Goal: Task Accomplishment & Management: Complete application form

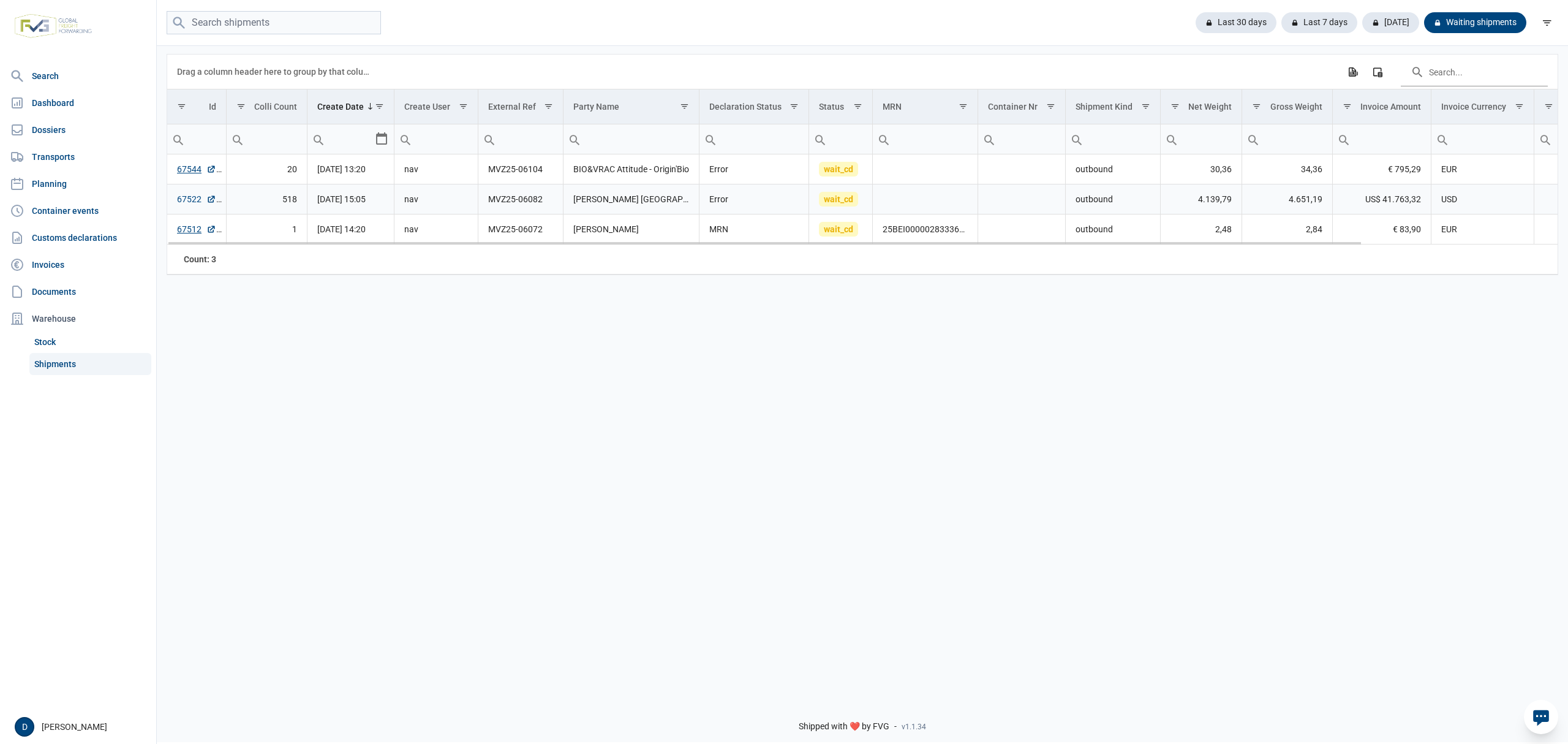
click at [187, 200] on link "67522" at bounding box center [197, 199] width 39 height 12
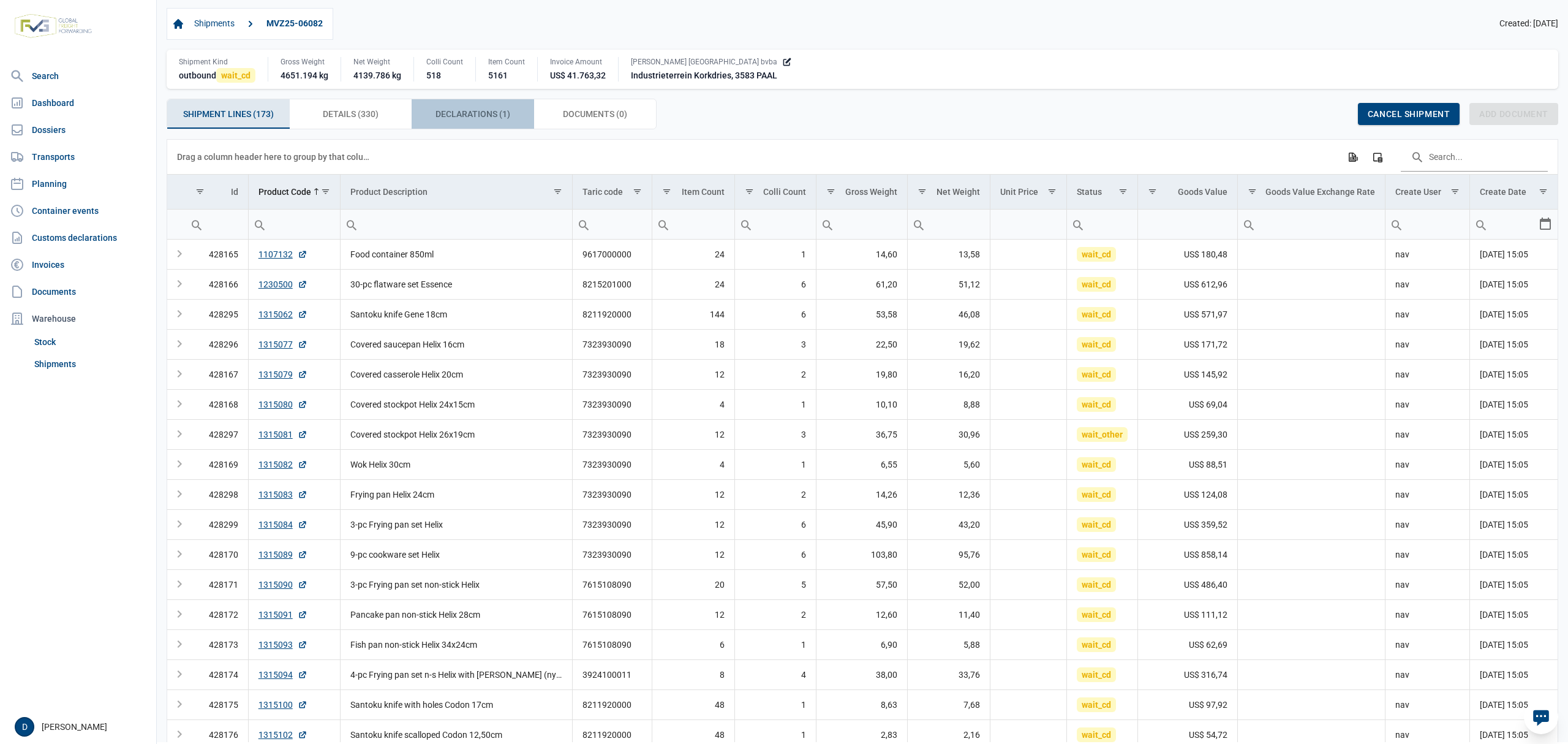
click at [469, 108] on div "Declarations (1) Declarations (1)" at bounding box center [473, 114] width 123 height 30
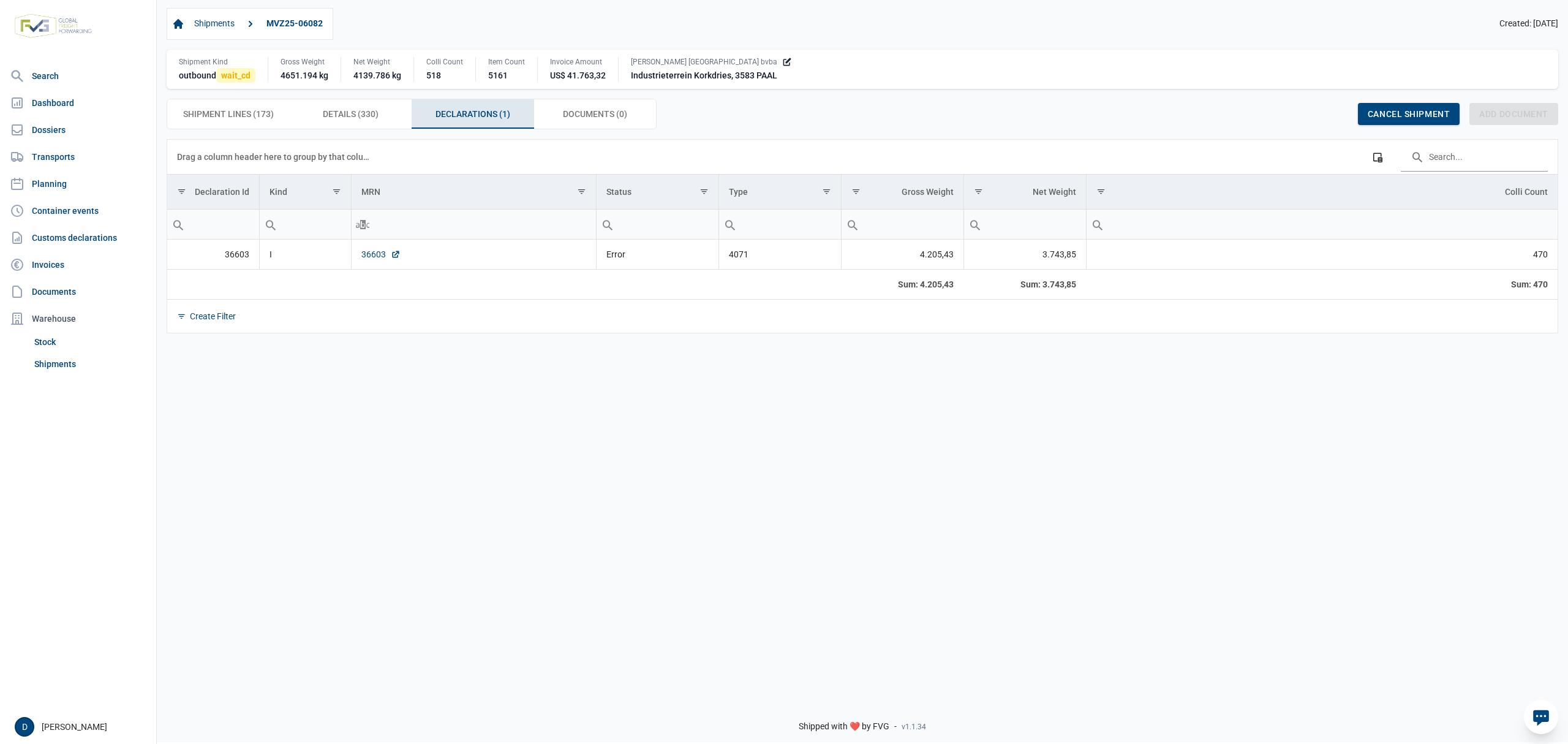
click at [376, 250] on link "36603" at bounding box center [381, 254] width 39 height 12
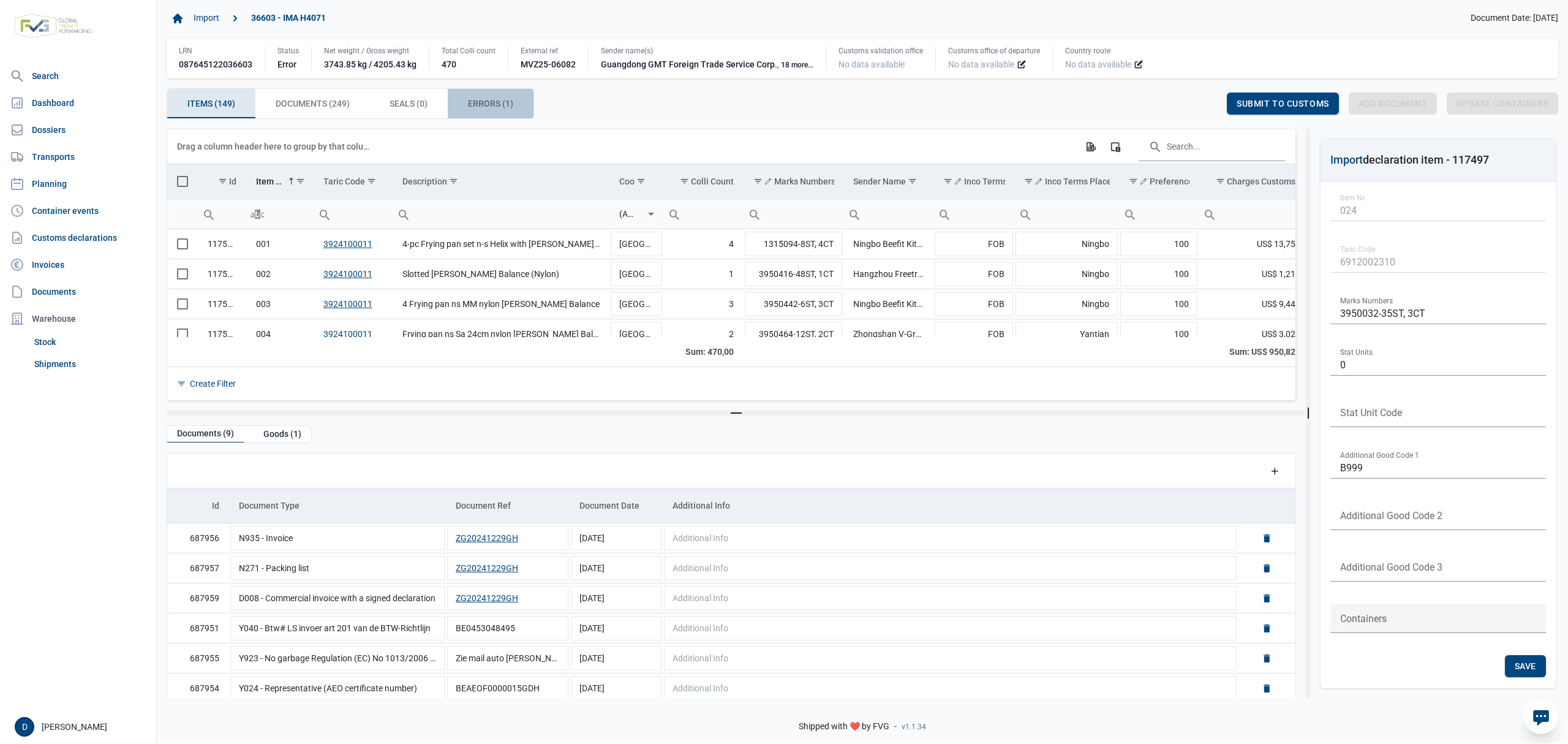
click at [491, 101] on span "Errors (1) Errors (1)" at bounding box center [490, 103] width 45 height 14
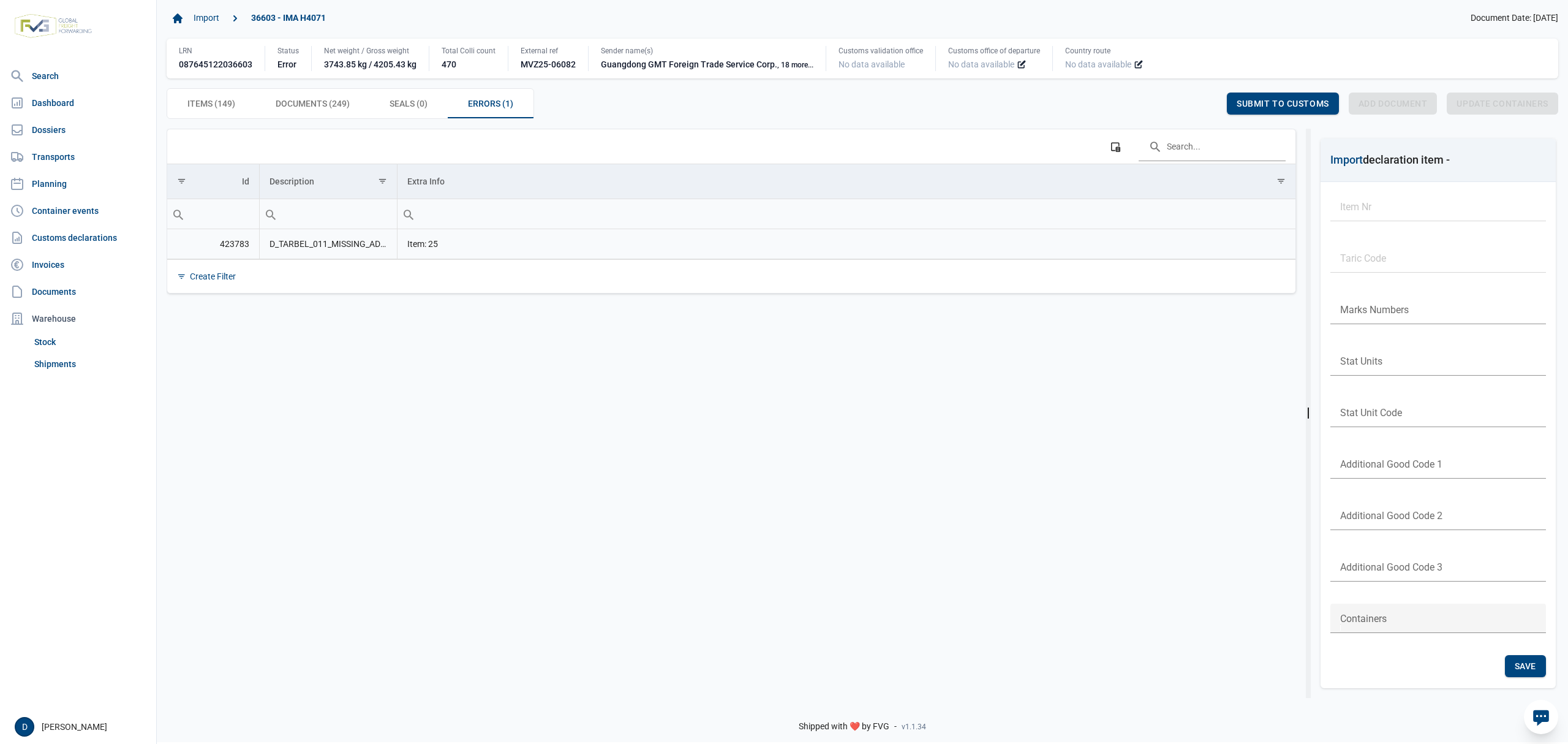
click at [332, 231] on td "D_TARBEL_011_MISSING_ADDITIONAL_COMMODITY_CODE Ontbrekende aanvullende code: an…" at bounding box center [328, 244] width 138 height 30
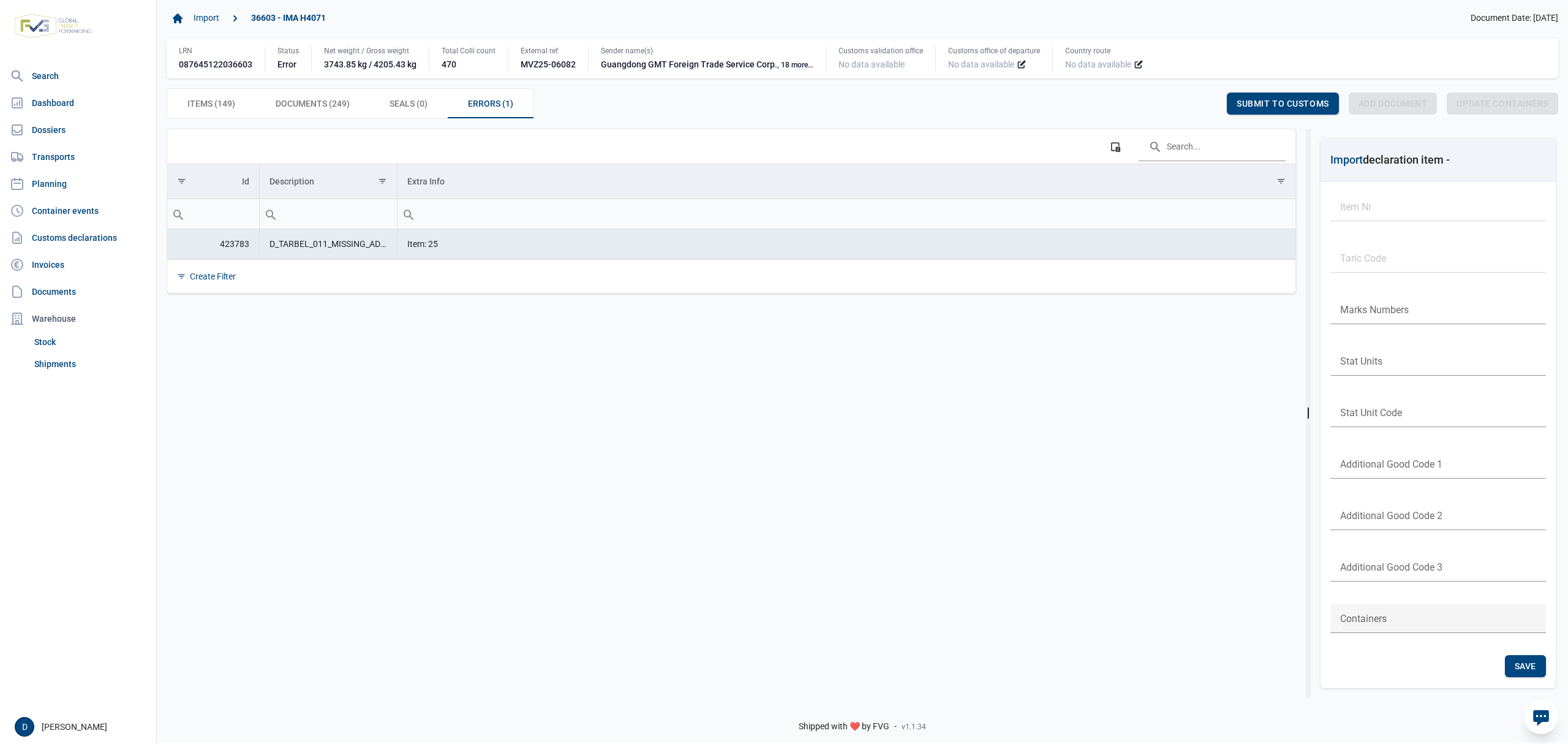
click at [332, 244] on td "D_TARBEL_011_MISSING_ADDITIONAL_COMMODITY_CODE Ontbrekende aanvullende code: an…" at bounding box center [328, 244] width 138 height 30
click at [331, 241] on td "D_TARBEL_011_MISSING_ADDITIONAL_COMMODITY_CODE Ontbrekende aanvullende code: an…" at bounding box center [328, 244] width 138 height 30
click at [366, 250] on td "D_TARBEL_011_MISSING_ADDITIONAL_COMMODITY_CODE Ontbrekende aanvullende code: an…" at bounding box center [328, 244] width 138 height 30
click at [223, 101] on span "Items (149) Items (149)" at bounding box center [211, 103] width 48 height 14
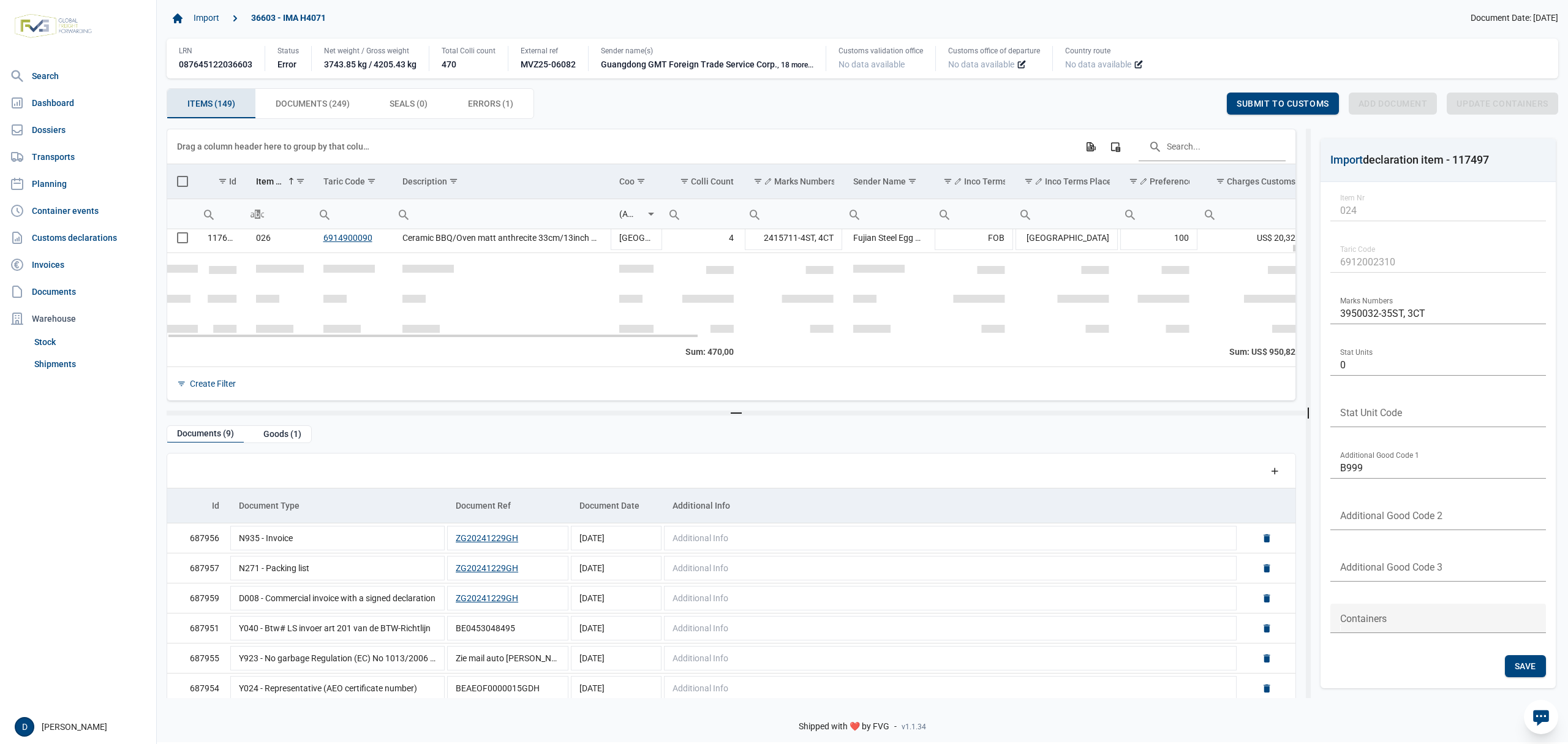
scroll to position [652, 0]
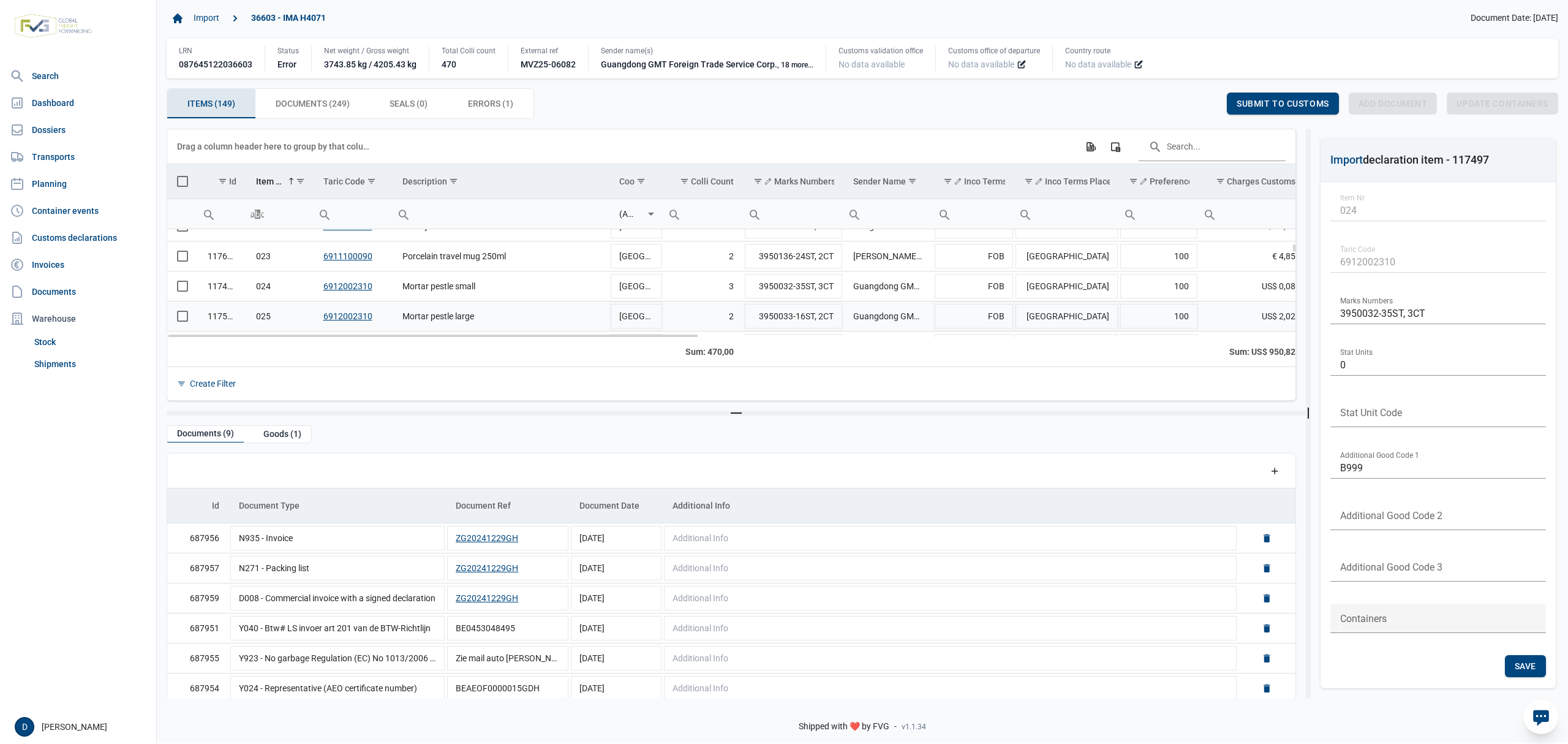
click at [187, 321] on span "Select row" at bounding box center [183, 316] width 11 height 11
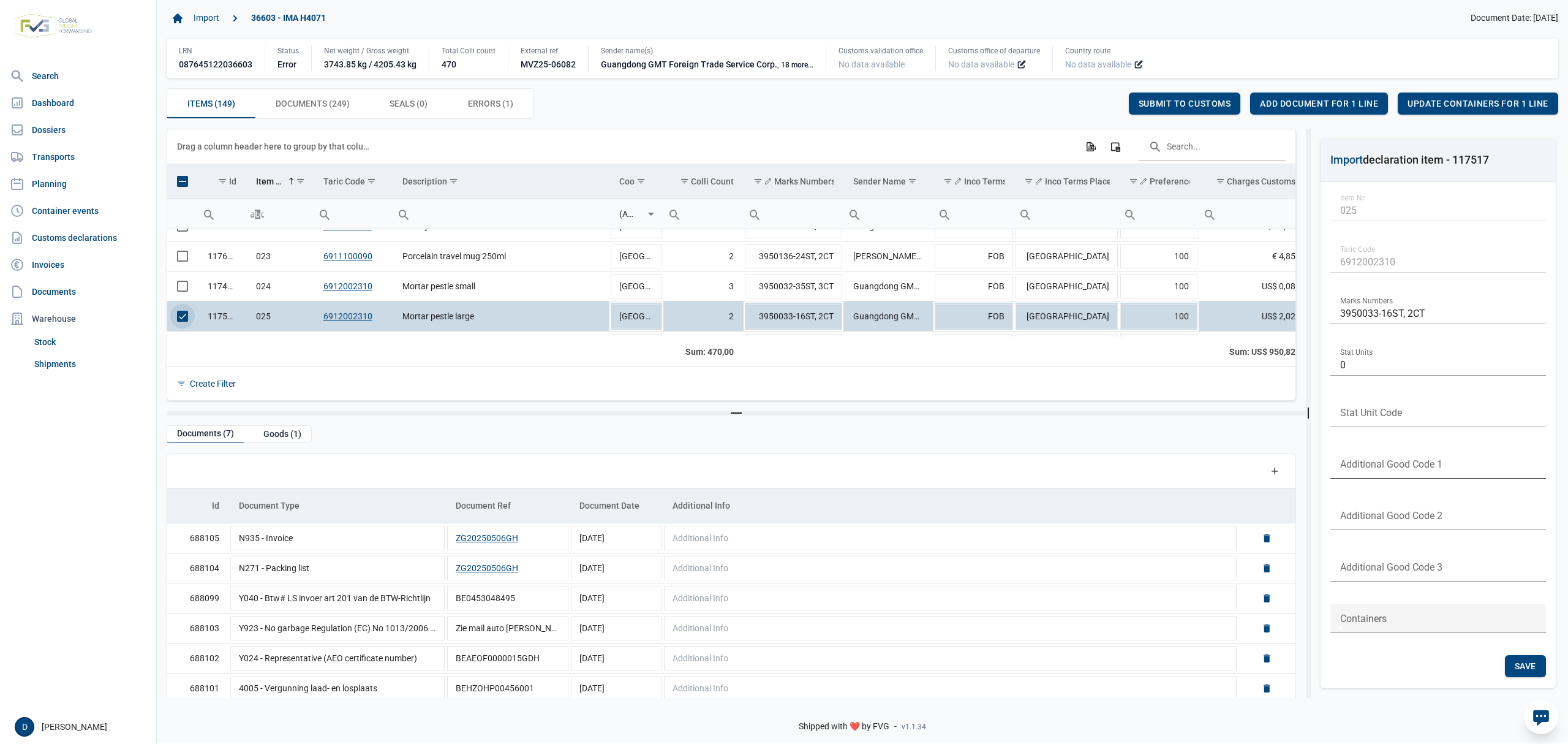
click at [1375, 456] on input "text" at bounding box center [1438, 464] width 216 height 30
type input "B999"
click at [1524, 665] on span "Save" at bounding box center [1525, 666] width 21 height 10
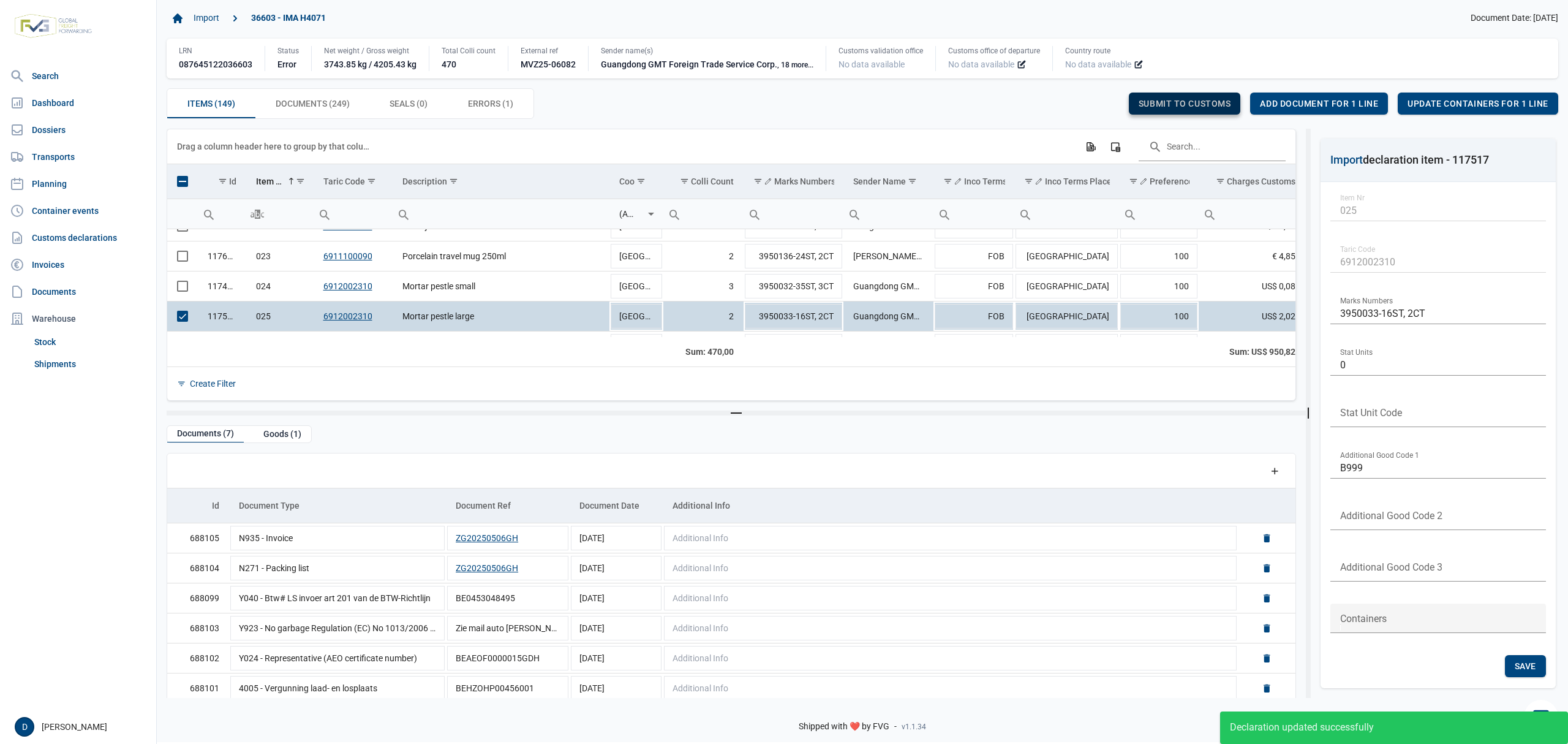
click at [1192, 107] on span "Submit to customs" at bounding box center [1184, 104] width 92 height 10
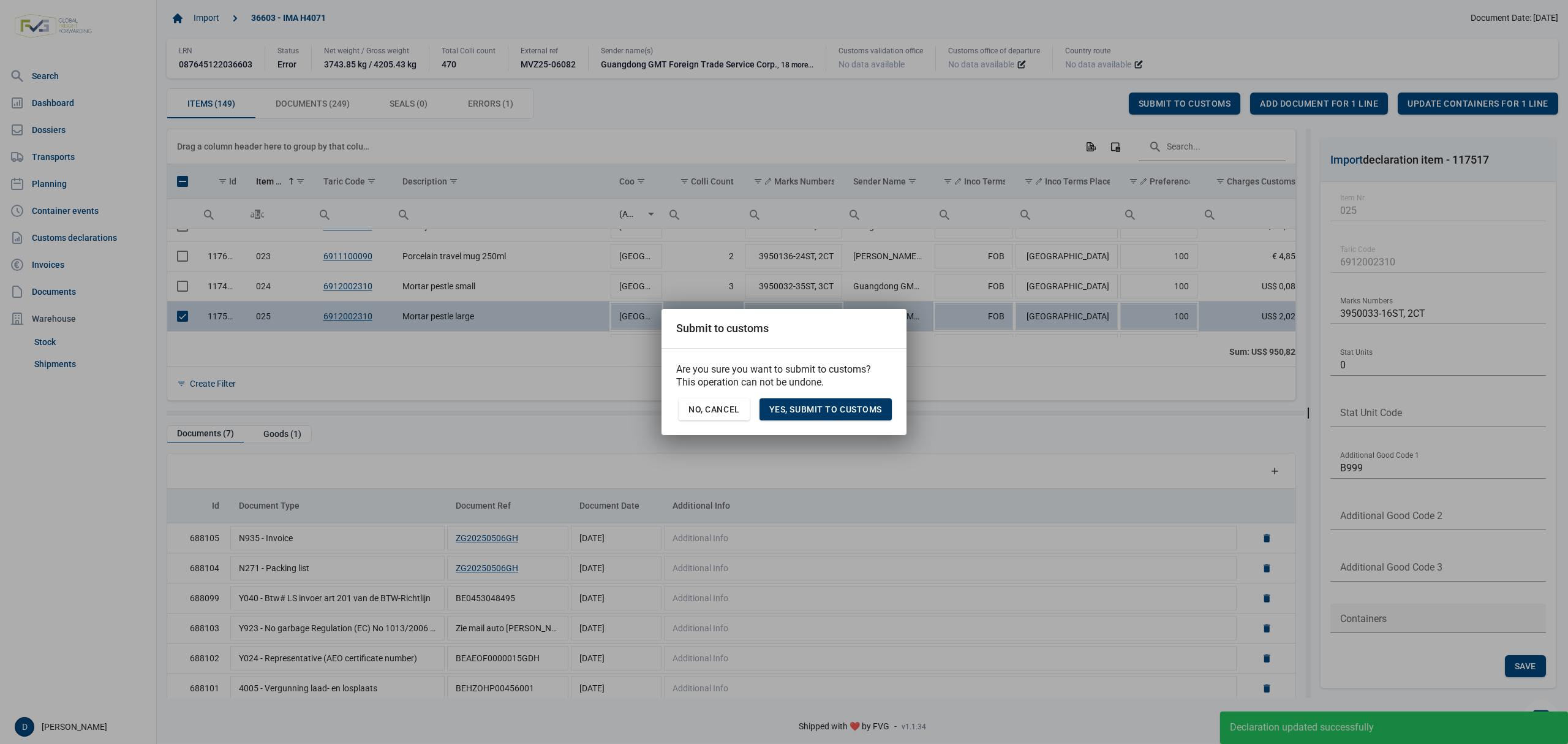
click at [853, 410] on span "Yes, Submit to customs" at bounding box center [825, 409] width 113 height 10
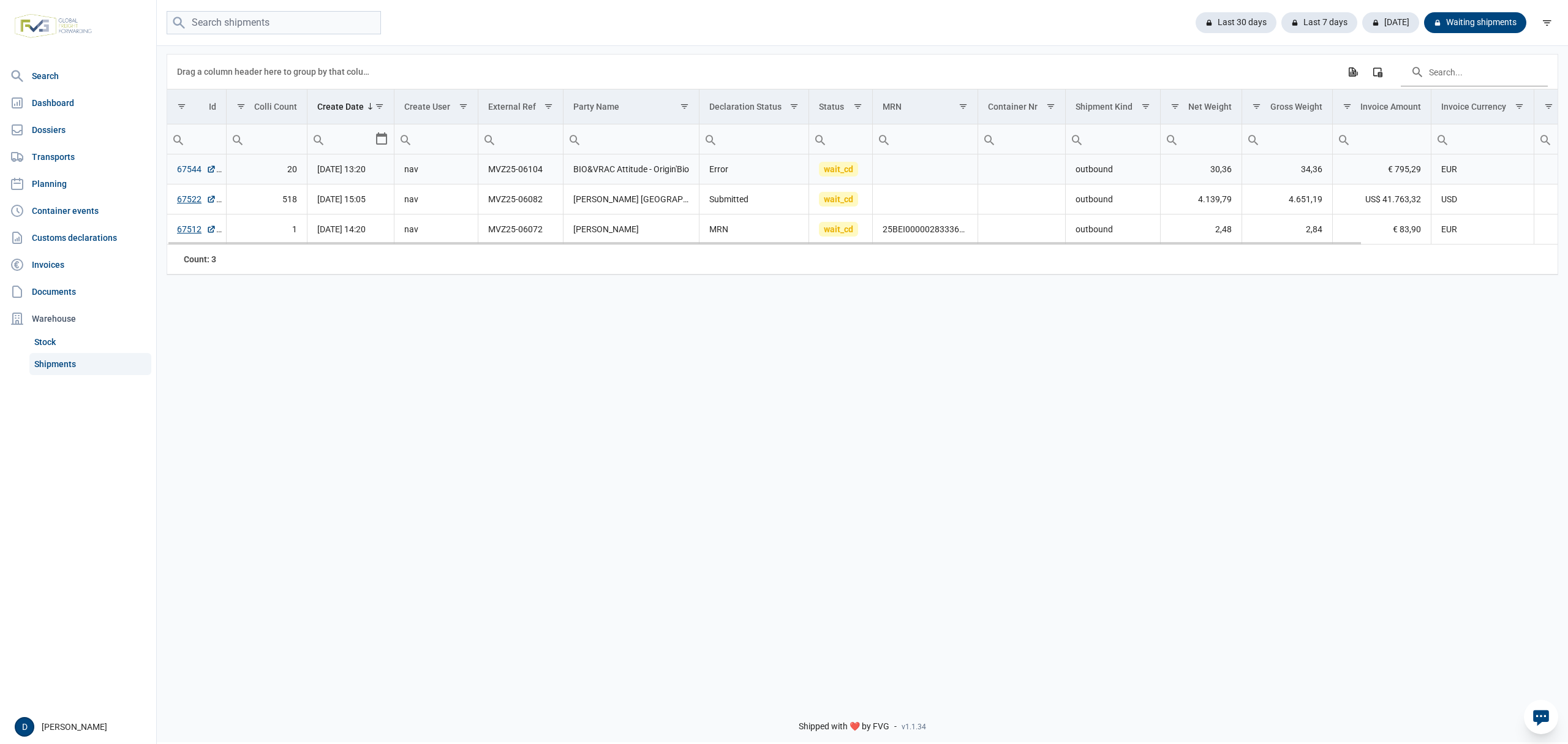
click at [189, 167] on link "67544" at bounding box center [197, 169] width 39 height 12
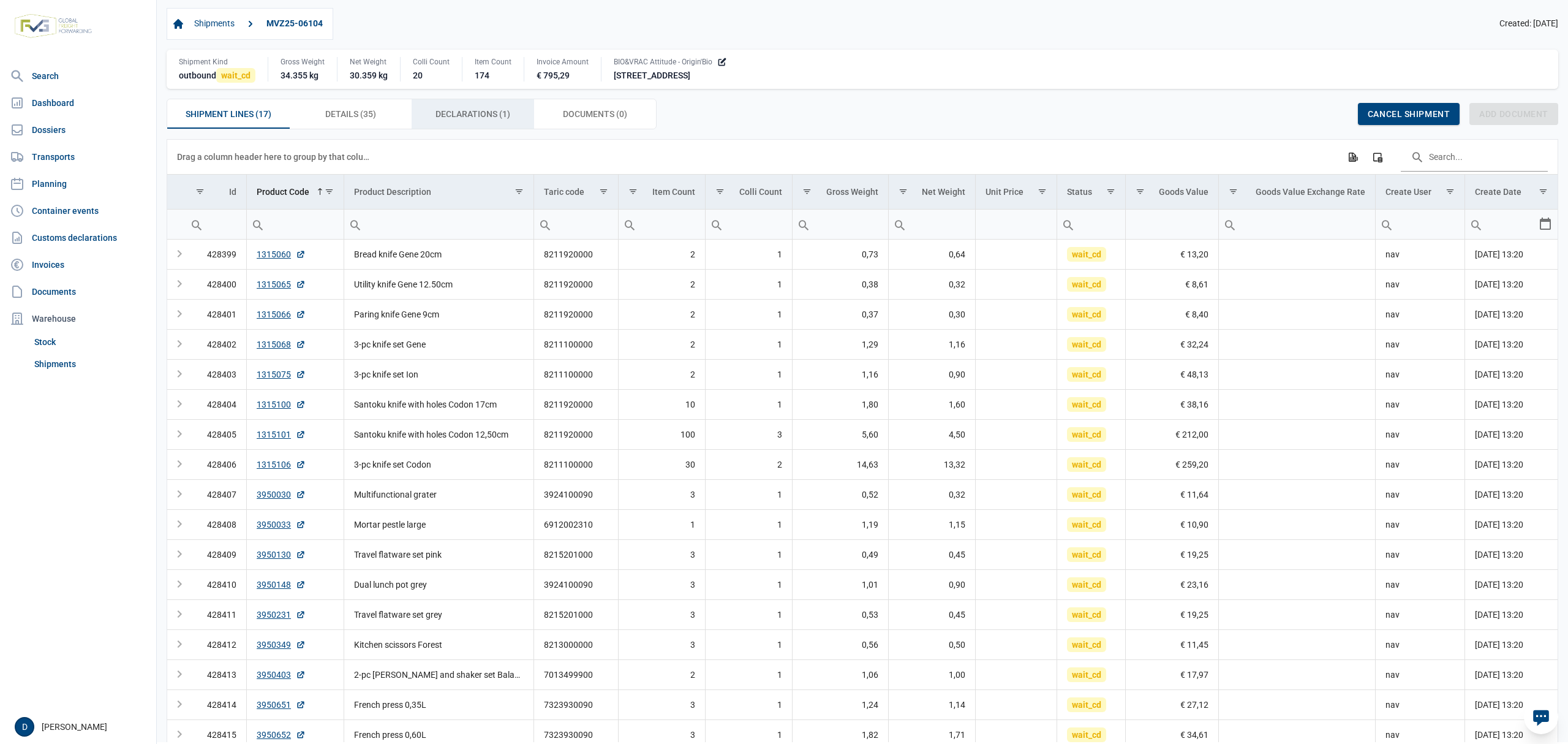
click at [468, 121] on span "Declarations (1) Declarations (1)" at bounding box center [473, 114] width 75 height 14
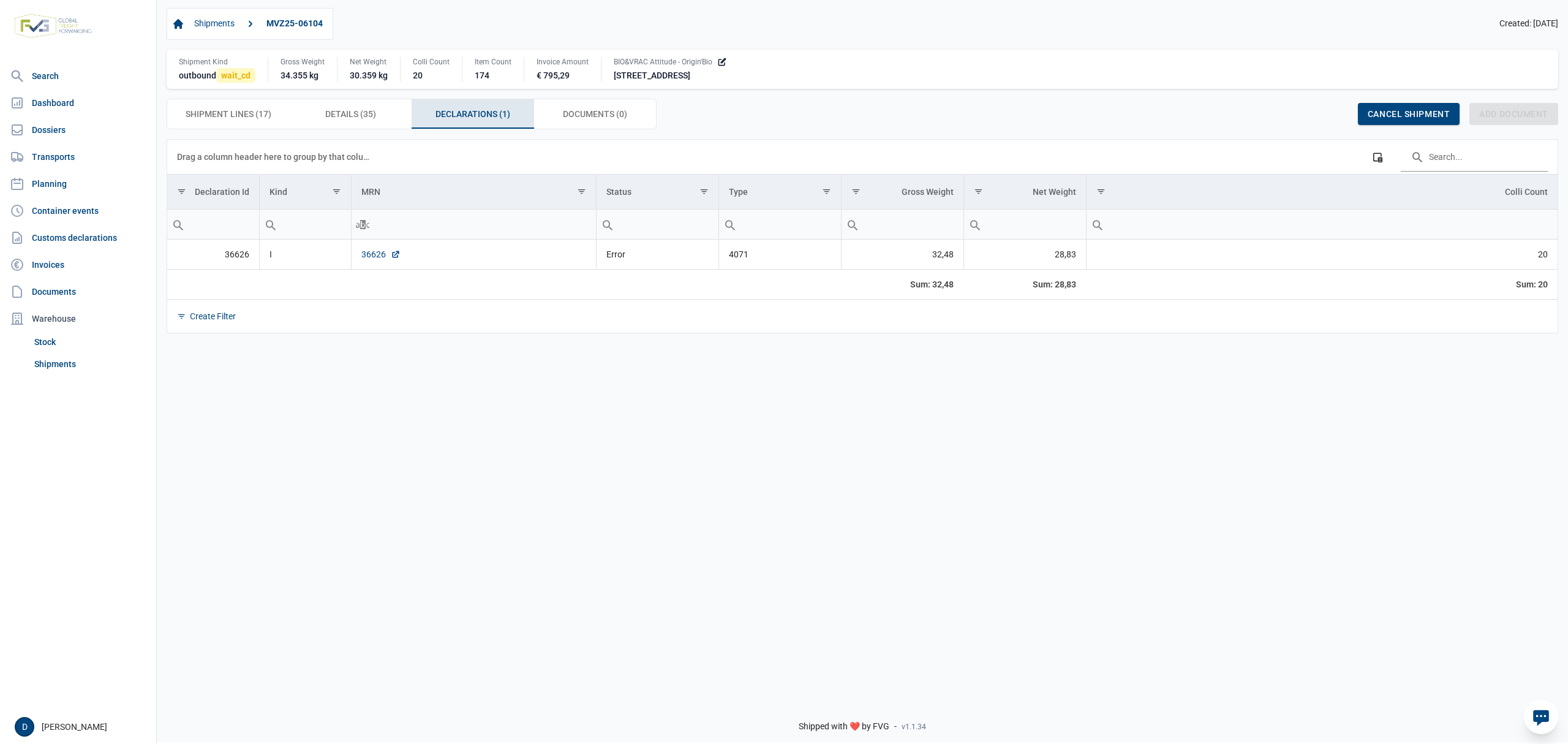
click at [378, 252] on link "36626" at bounding box center [381, 254] width 39 height 12
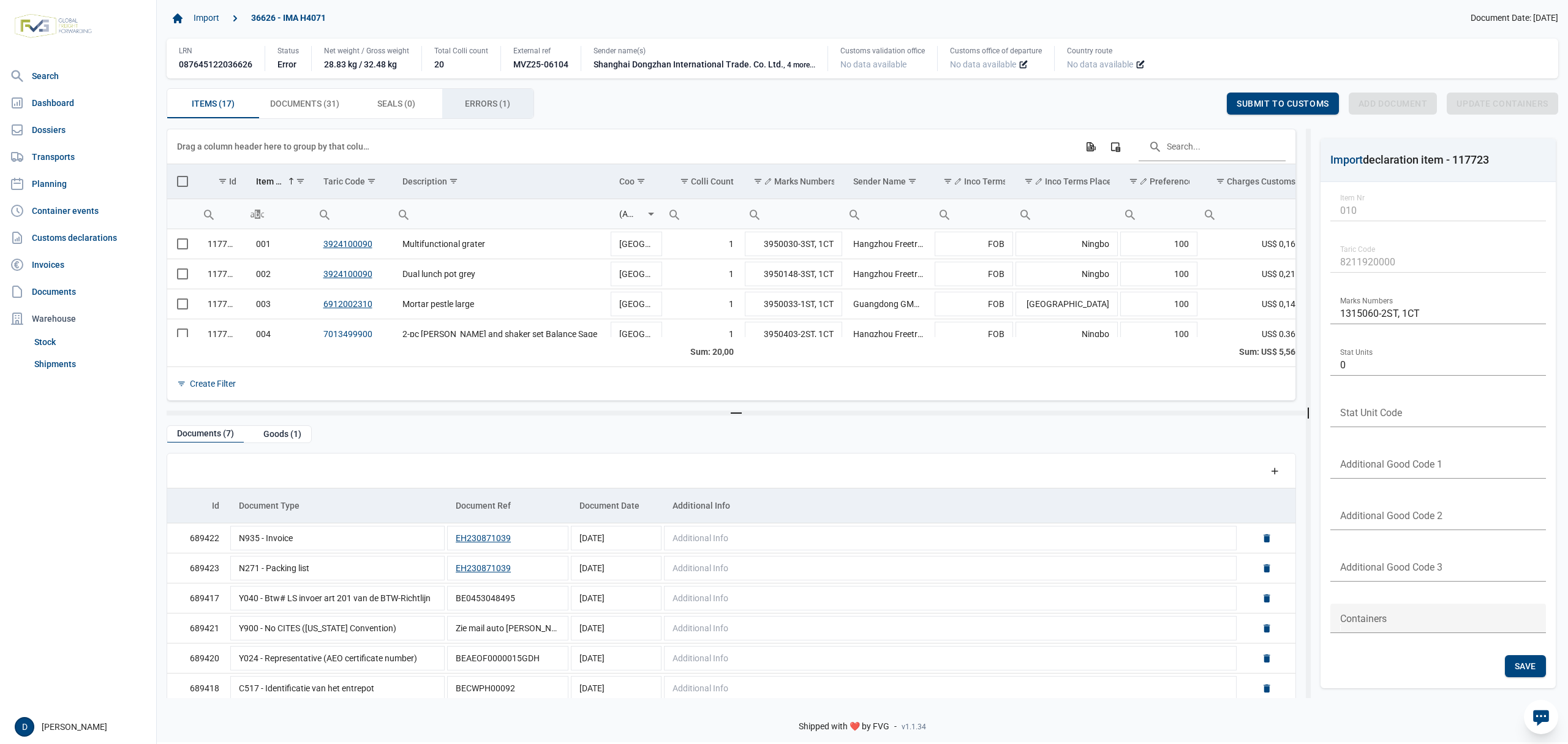
click at [479, 113] on div "Errors (1) Errors (1)" at bounding box center [488, 103] width 92 height 30
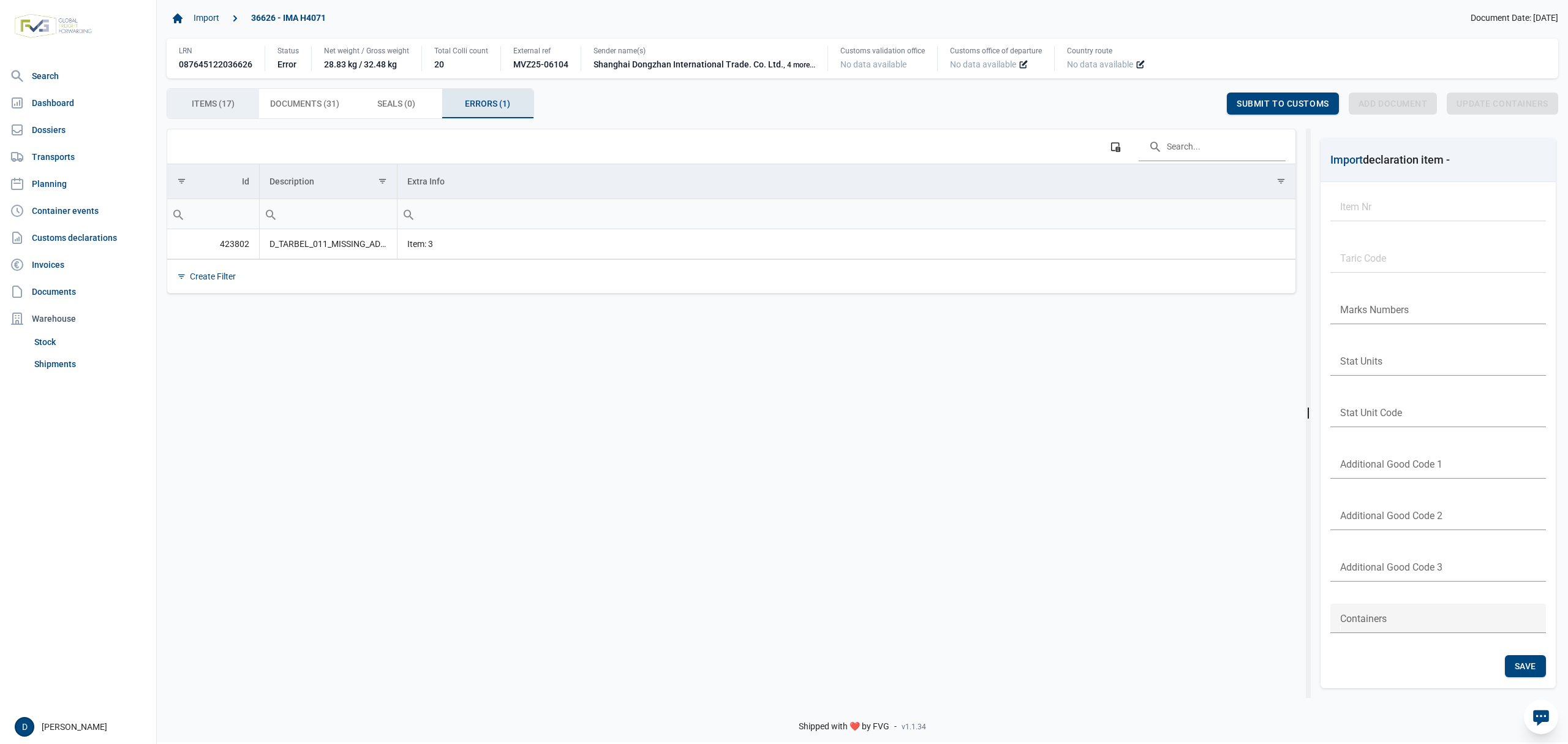
click at [236, 102] on div "Items (17) Items (17)" at bounding box center [213, 103] width 92 height 30
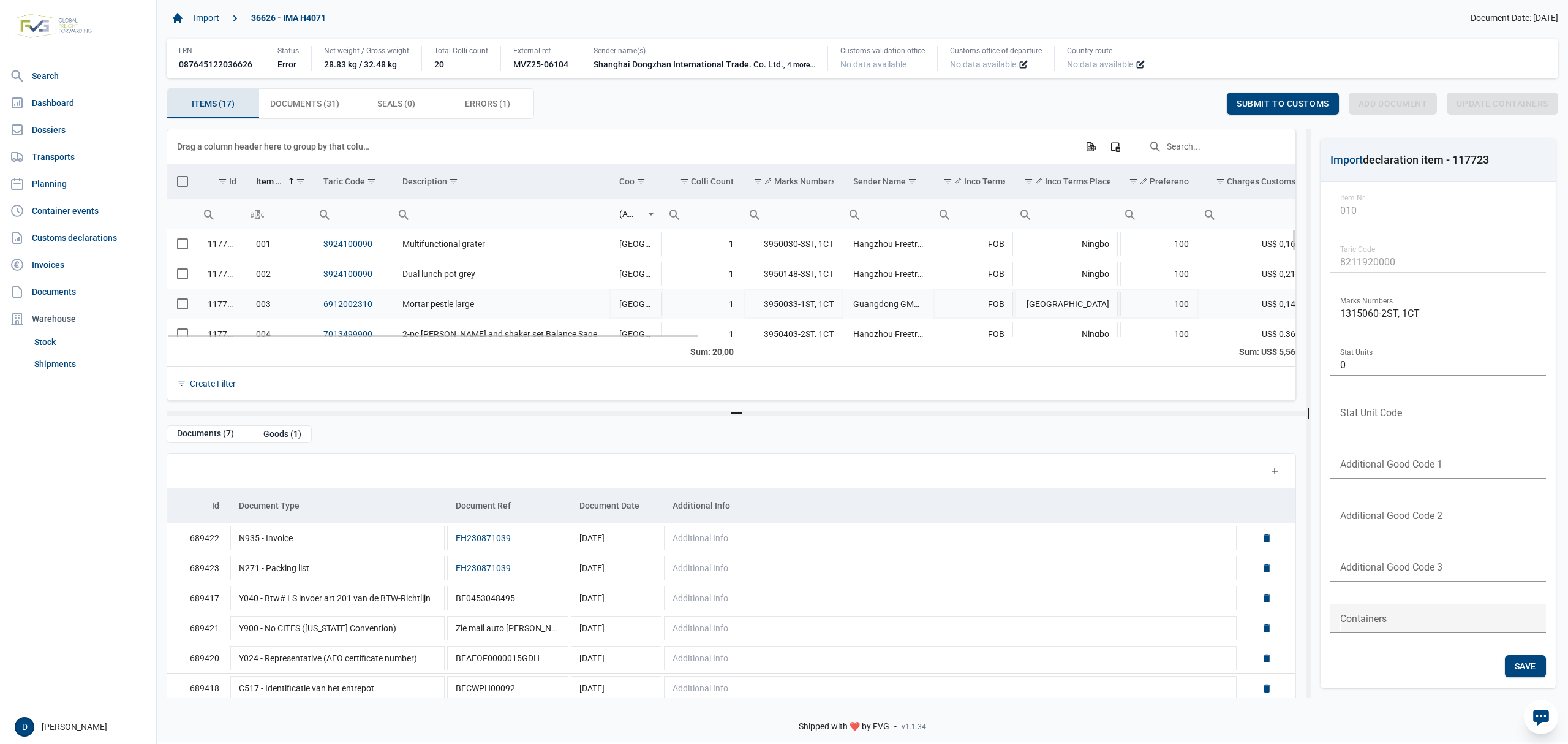
click at [179, 309] on span "Select row" at bounding box center [183, 304] width 11 height 11
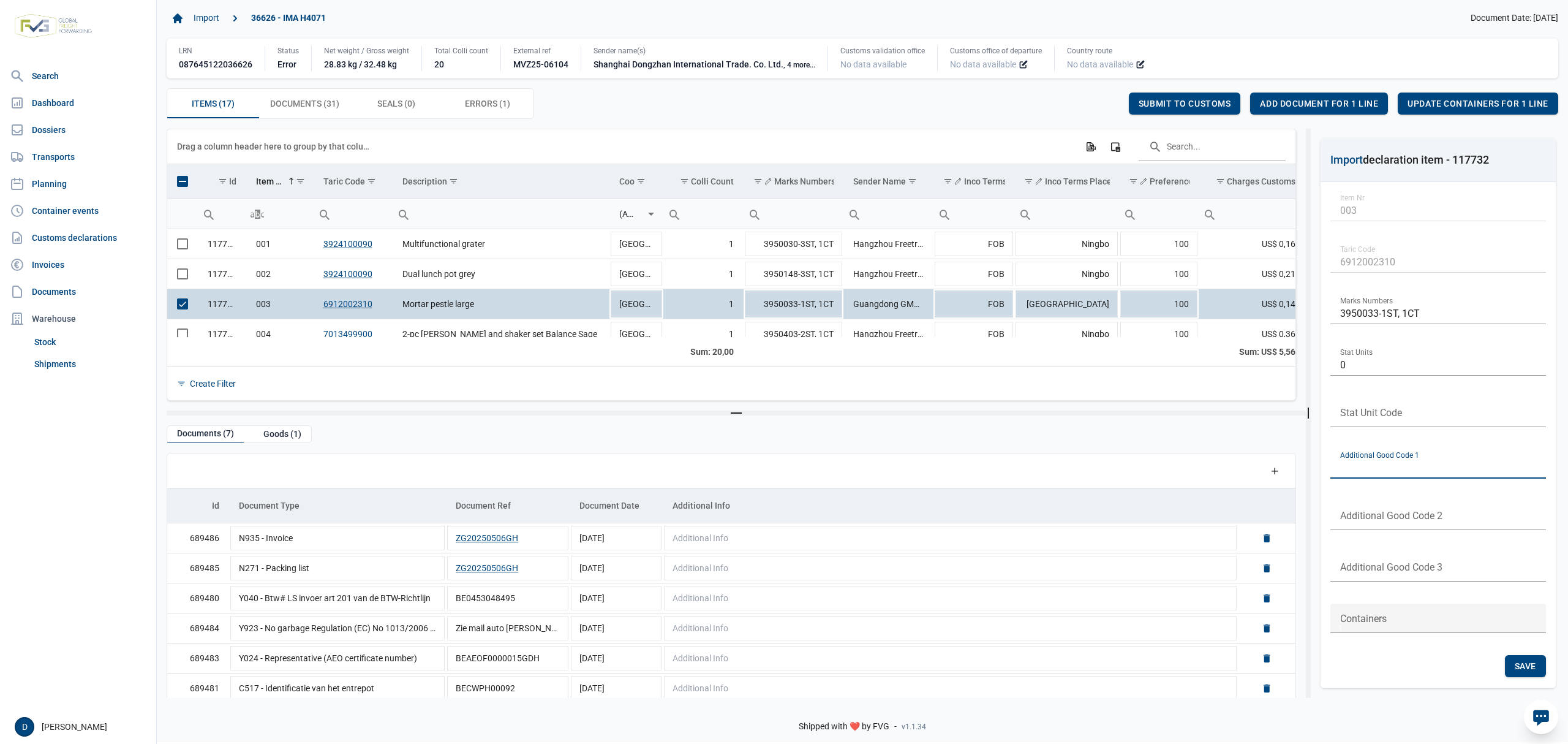
click at [1379, 462] on input "text" at bounding box center [1438, 464] width 216 height 30
type input "N"
type input "B999"
click at [1525, 665] on span "Save" at bounding box center [1525, 666] width 21 height 10
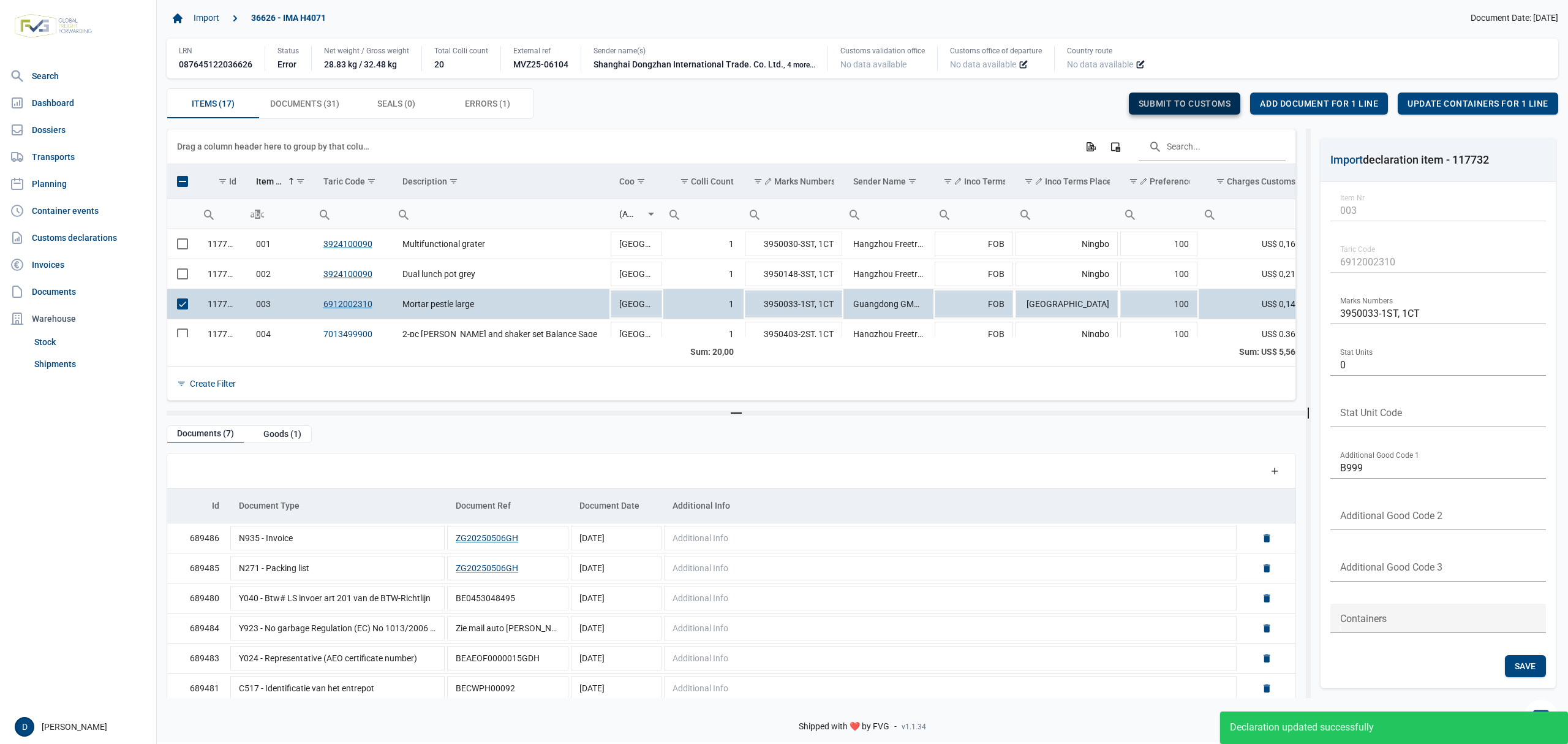
click at [1191, 103] on span "Submit to customs" at bounding box center [1184, 104] width 92 height 10
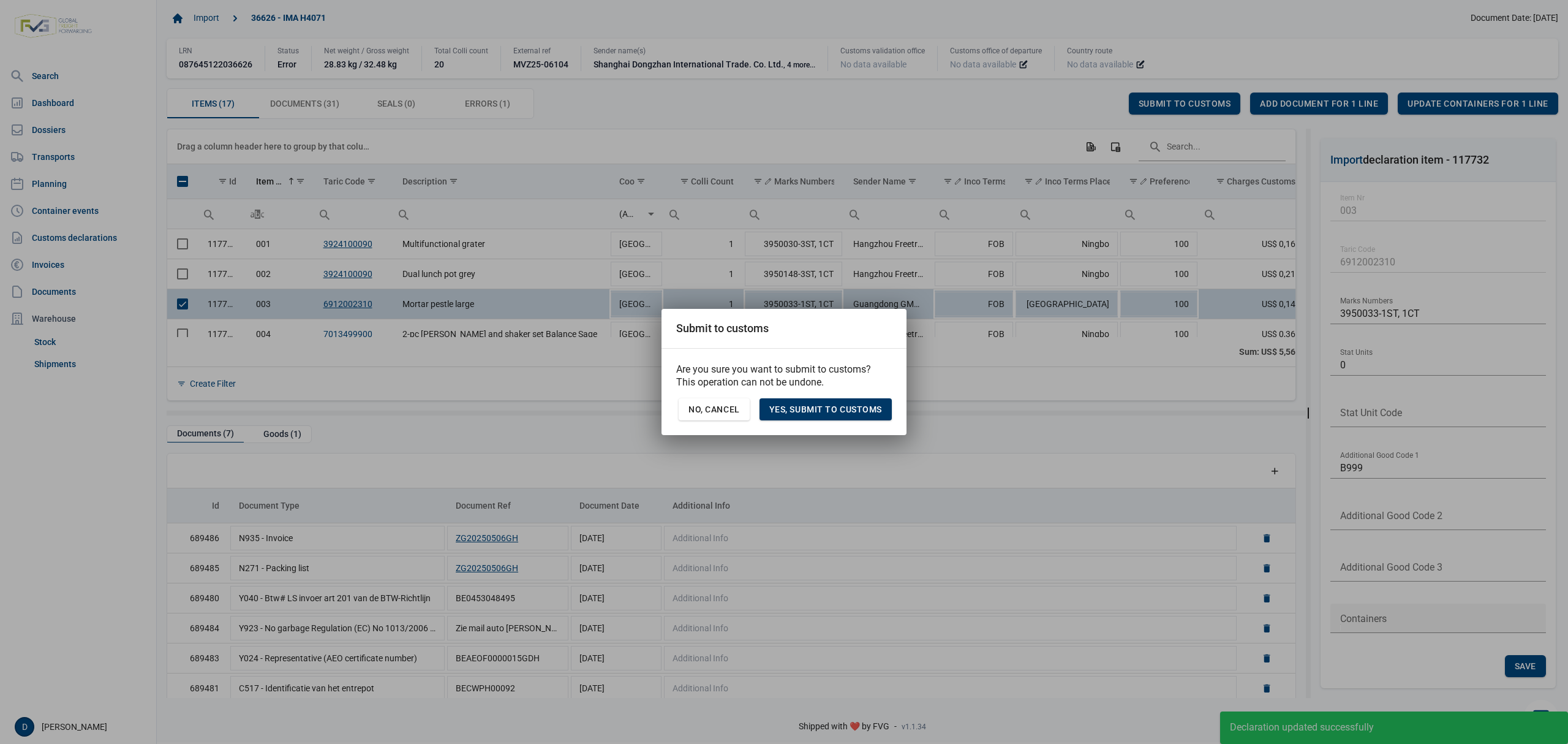
click at [838, 406] on span "Yes, Submit to customs" at bounding box center [825, 409] width 113 height 10
